Goal: Task Accomplishment & Management: Complete application form

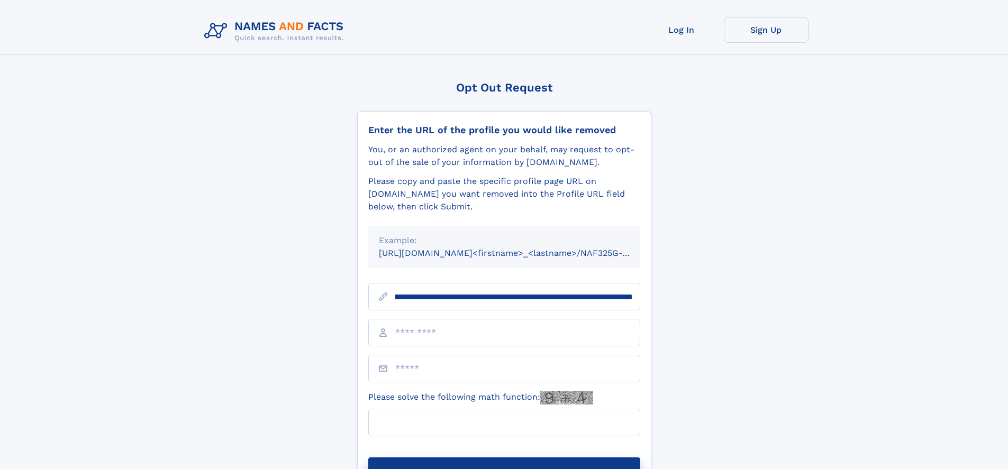
scroll to position [0, 130]
type input "**********"
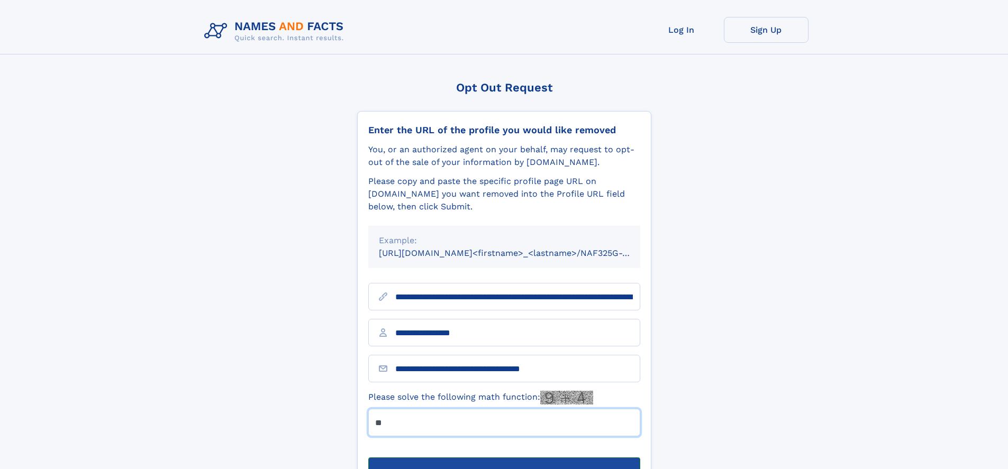
type input "**"
click at [504, 458] on button "Submit Opt Out Request" at bounding box center [504, 475] width 272 height 34
